Goal: Navigation & Orientation: Find specific page/section

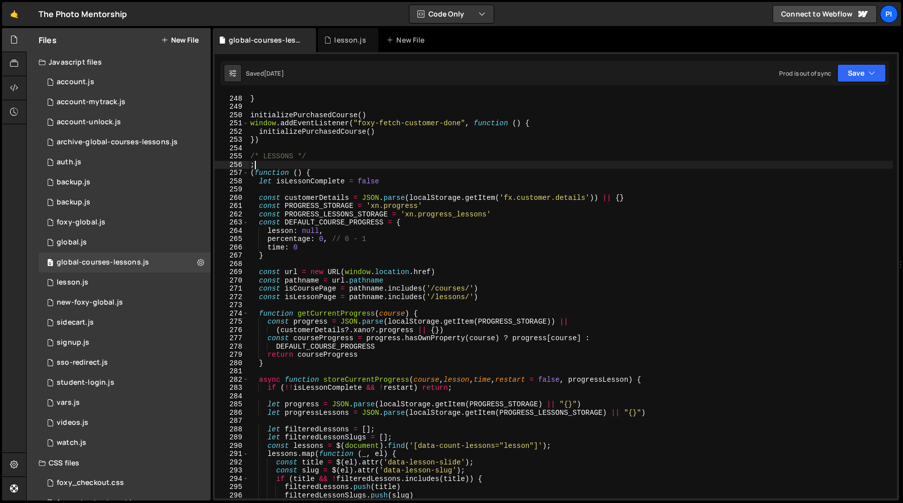
scroll to position [2043, 0]
click at [16, 18] on link "🤙" at bounding box center [14, 14] width 25 height 24
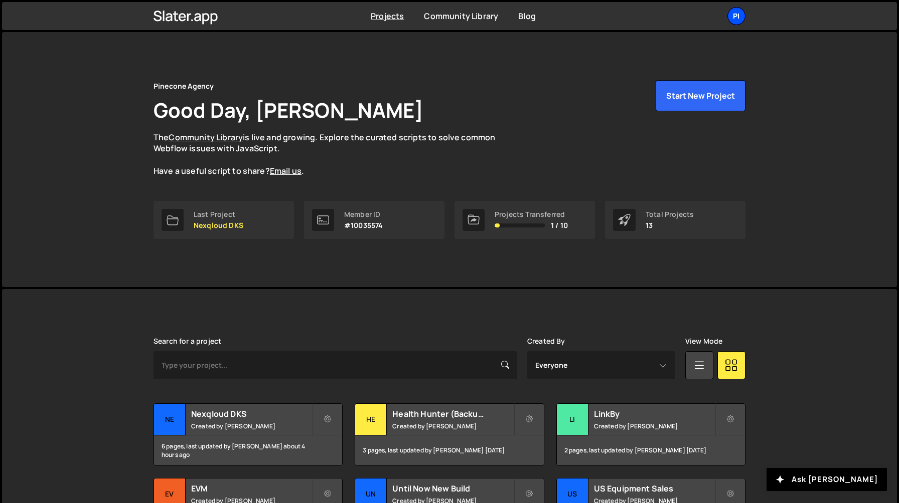
click at [740, 16] on div "Pi" at bounding box center [736, 16] width 18 height 18
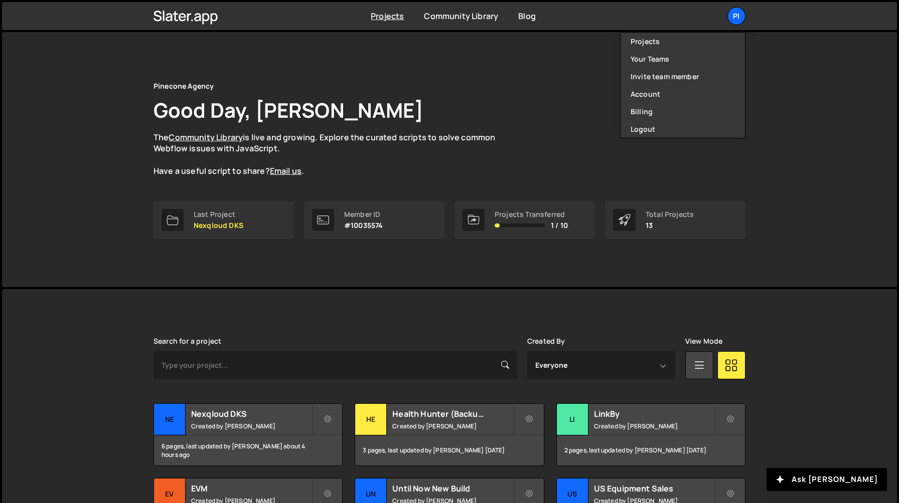
click at [786, 22] on div "Projects Community Library Blog Pi Projects Your Teams Invite team member Accou…" at bounding box center [449, 16] width 895 height 28
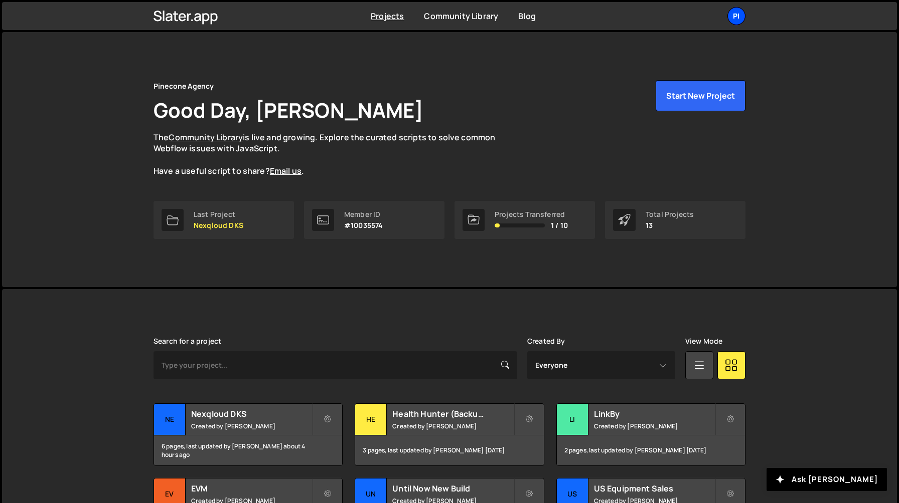
click at [737, 13] on div "Pi" at bounding box center [736, 16] width 18 height 18
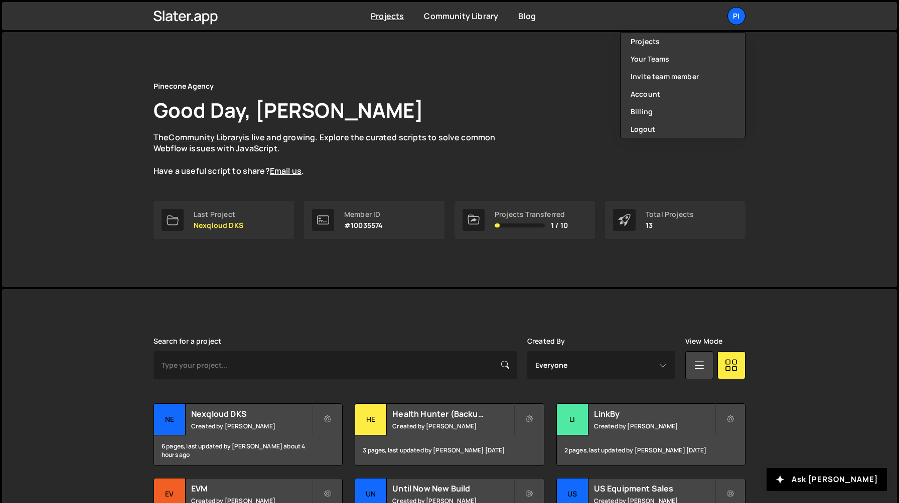
click at [582, 164] on div "Pinecone Agency Good Day, Richard Burles The Community Library is live and grow…" at bounding box center [449, 128] width 592 height 97
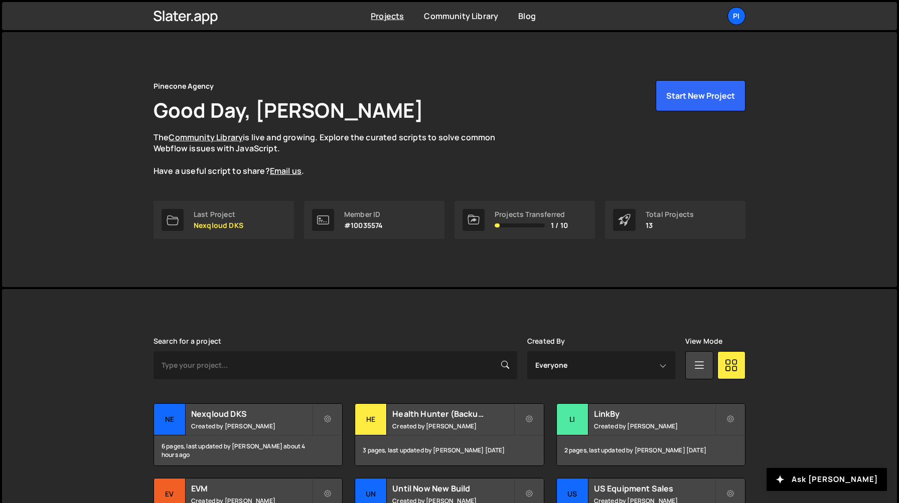
click at [505, 225] on div at bounding box center [519, 226] width 50 height 4
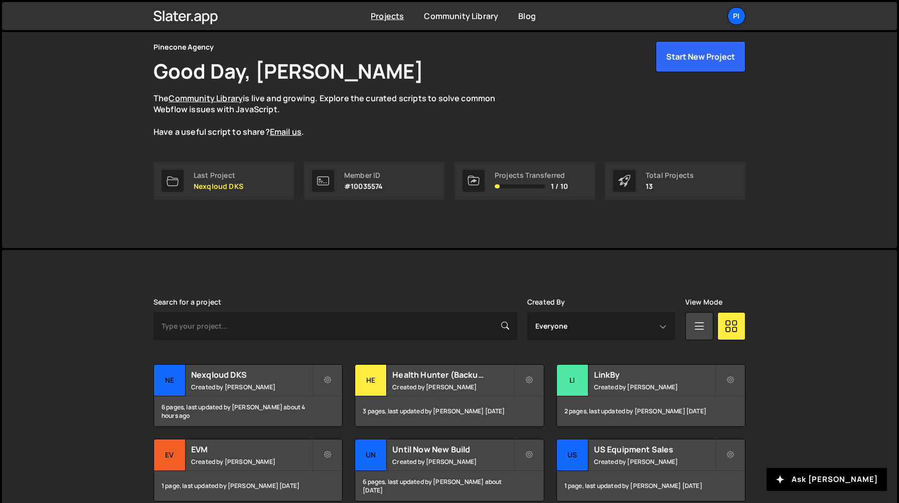
scroll to position [41, 0]
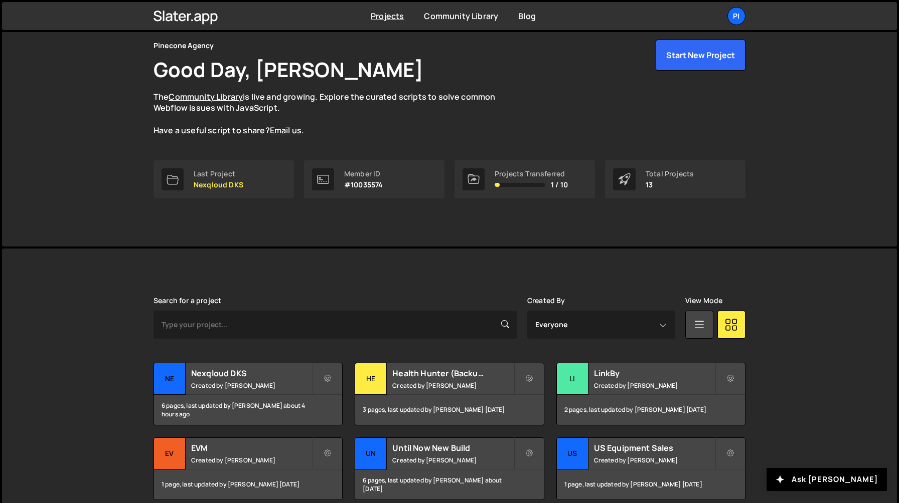
click at [521, 190] on div "Projects Transferred 1 / 10" at bounding box center [524, 179] width 140 height 38
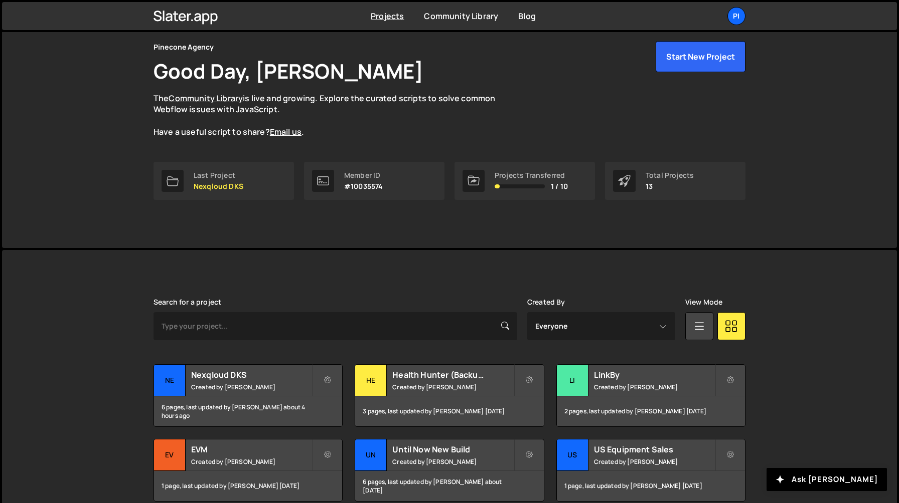
scroll to position [0, 0]
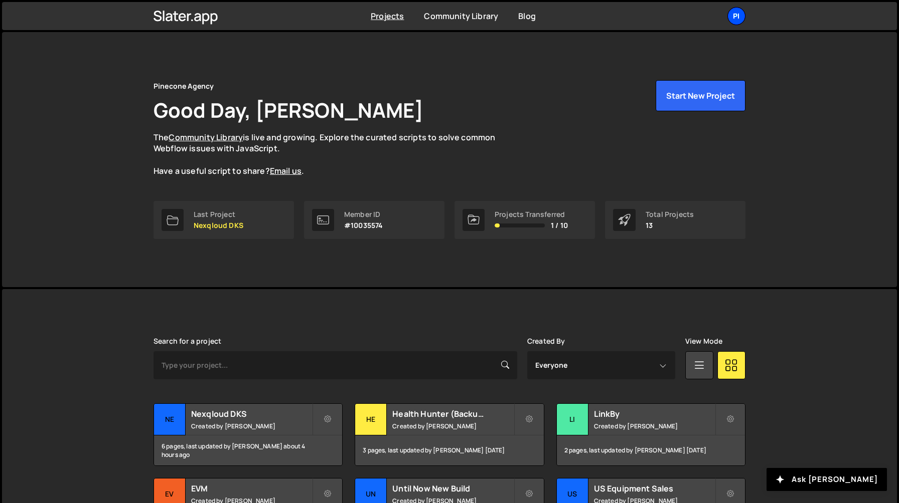
click at [737, 16] on div "Pi" at bounding box center [736, 16] width 18 height 18
